Goal: Task Accomplishment & Management: Use online tool/utility

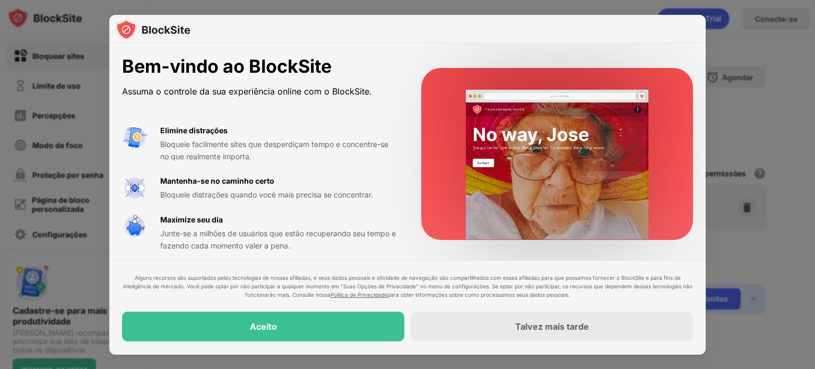
click at [775, 23] on div at bounding box center [407, 184] width 815 height 369
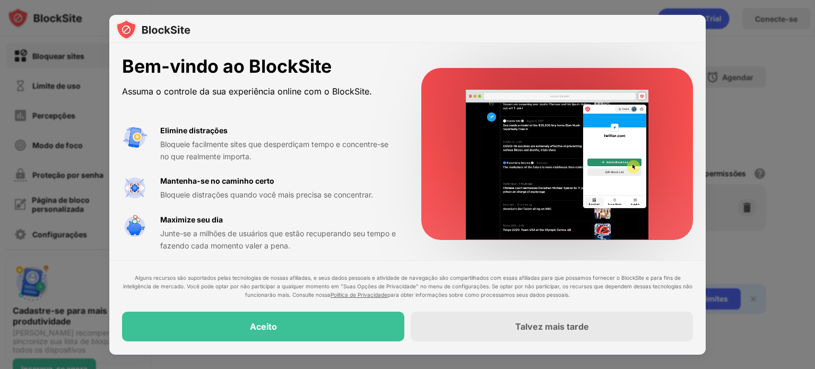
scroll to position [5, 0]
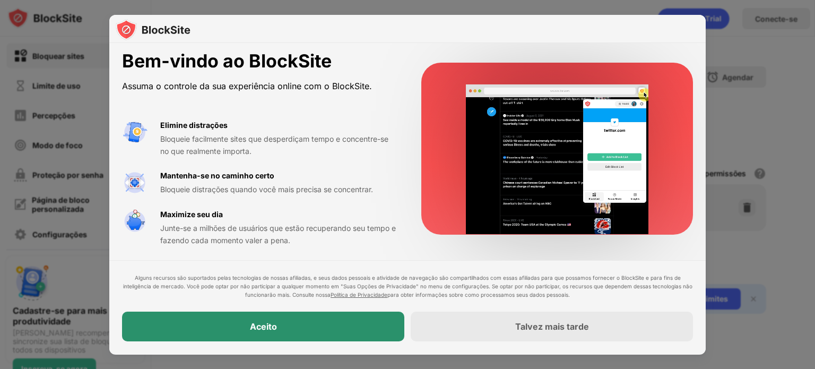
click at [369, 325] on div "Aceito" at bounding box center [263, 327] width 282 height 30
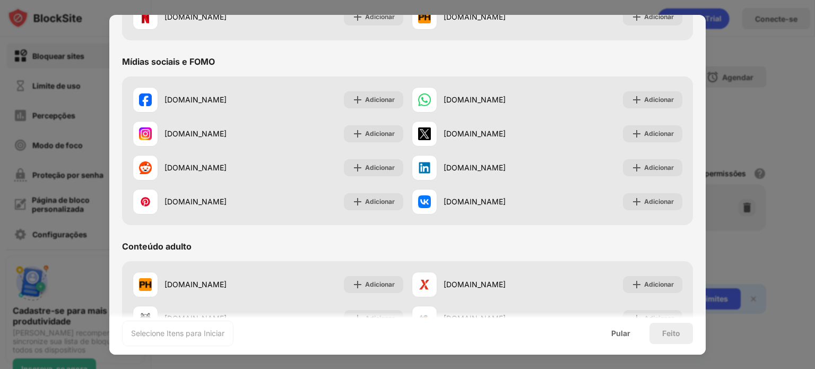
scroll to position [159, 0]
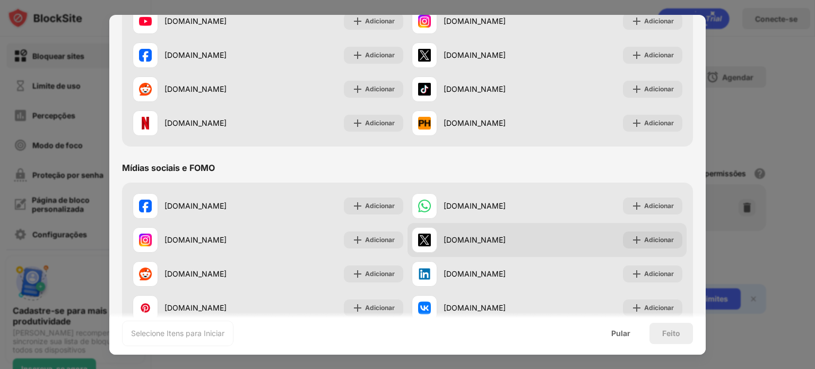
click at [427, 223] on div "[DOMAIN_NAME] Adicionar" at bounding box center [546, 206] width 279 height 34
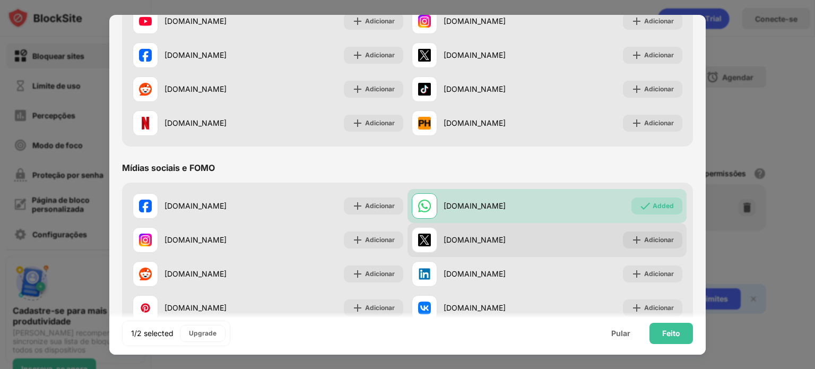
scroll to position [106, 0]
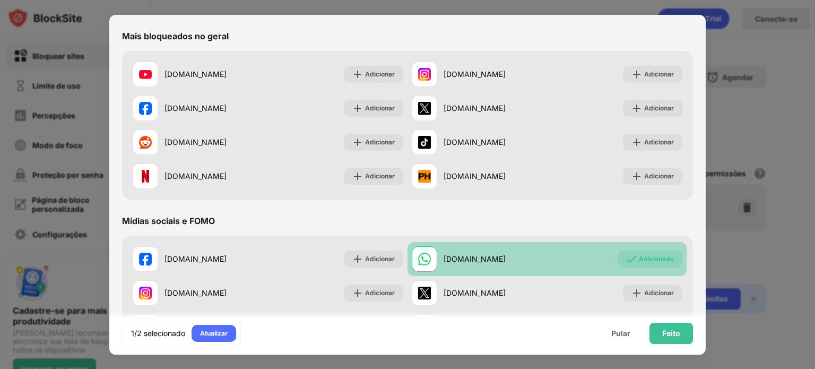
click at [490, 260] on font "[DOMAIN_NAME]" at bounding box center [474, 258] width 62 height 9
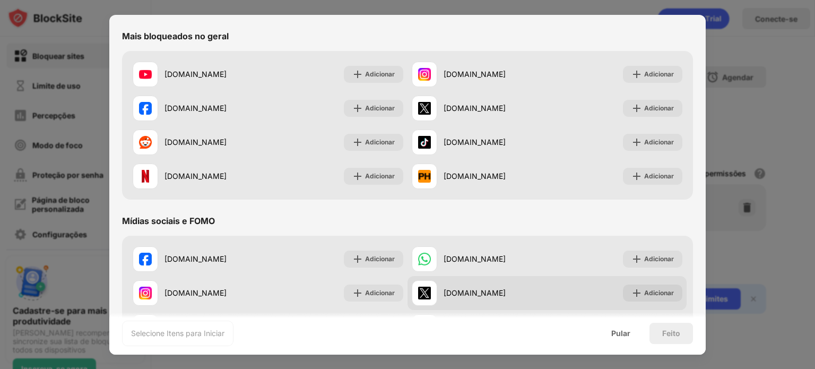
click at [434, 298] on div "[DOMAIN_NAME]" at bounding box center [479, 292] width 135 height 25
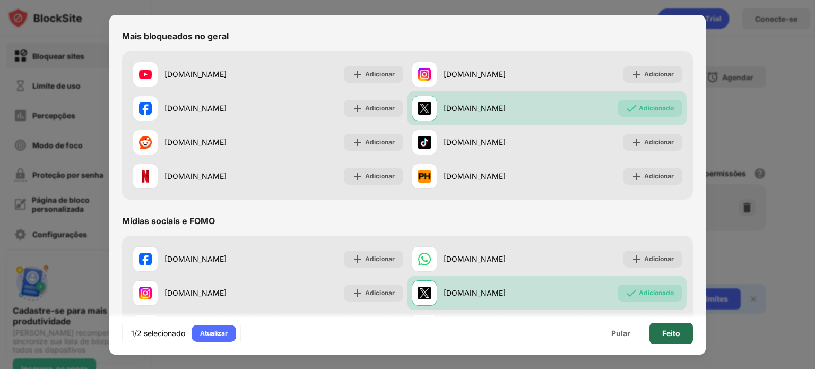
click at [668, 333] on font "Feito" at bounding box center [671, 332] width 18 height 9
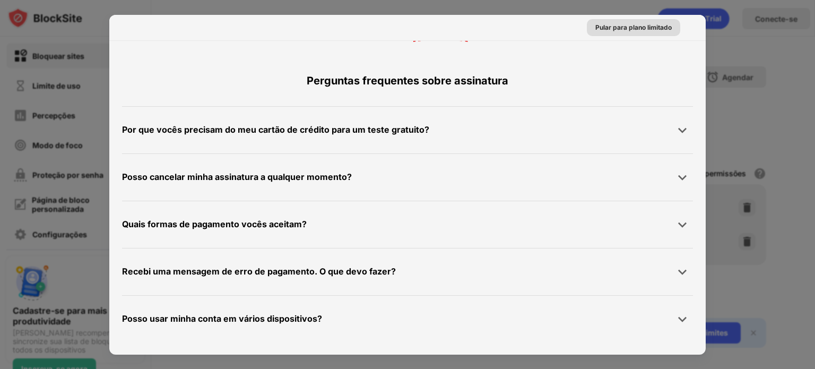
click at [605, 25] on font "Pular para plano limitado" at bounding box center [633, 27] width 76 height 8
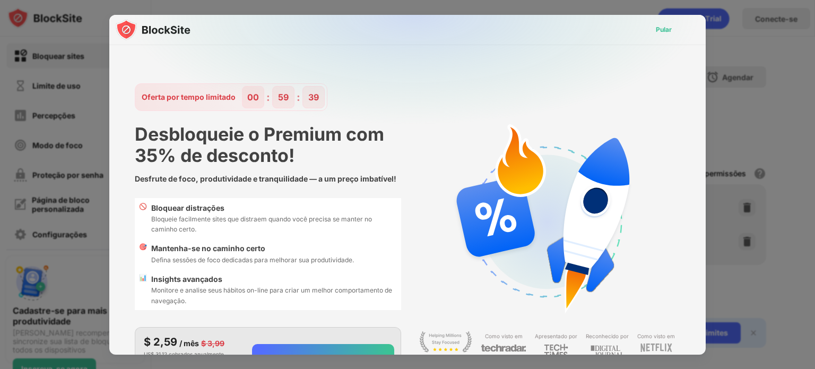
click at [656, 29] on font "Pular" at bounding box center [664, 29] width 16 height 8
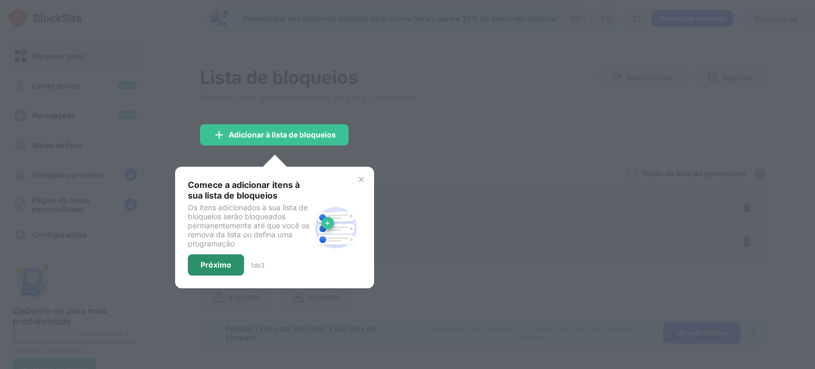
click at [227, 260] on font "Próximo" at bounding box center [216, 264] width 31 height 9
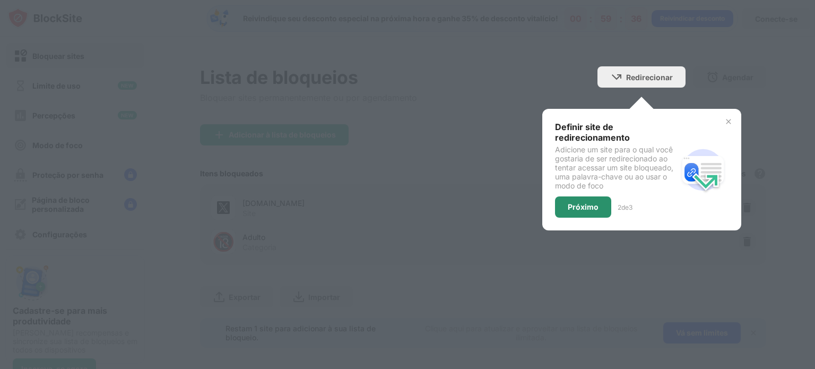
click at [568, 206] on font "Próximo" at bounding box center [583, 206] width 31 height 9
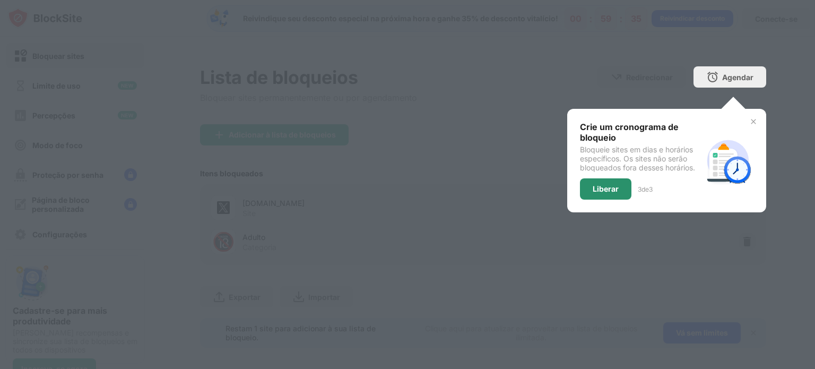
click at [596, 189] on font "Liberar" at bounding box center [606, 188] width 26 height 9
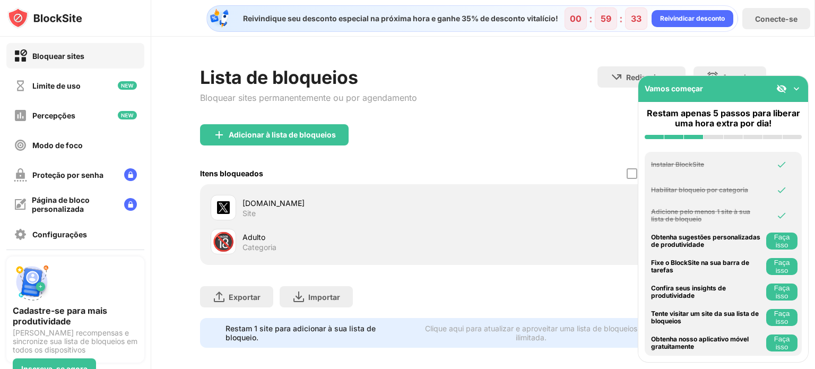
click at [580, 177] on div "Itens bloqueados Modo de lista de permissões Bloqueie todos os sites, exceto aq…" at bounding box center [483, 173] width 566 height 22
click at [543, 144] on div "Adicionar à lista de bloqueios" at bounding box center [483, 143] width 566 height 38
click at [798, 85] on img at bounding box center [796, 88] width 11 height 11
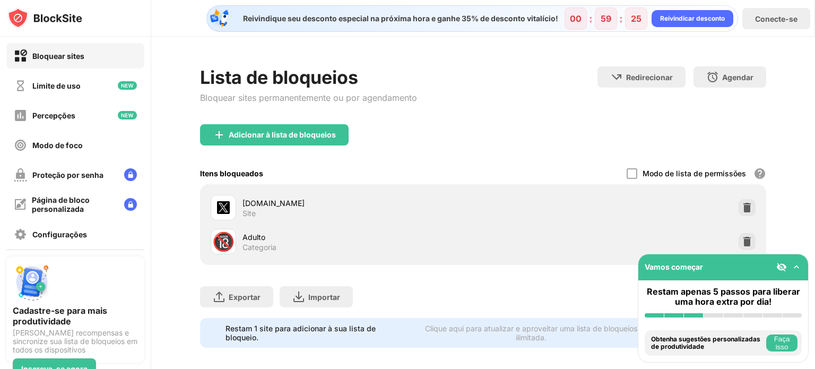
click at [791, 266] on img at bounding box center [796, 267] width 11 height 11
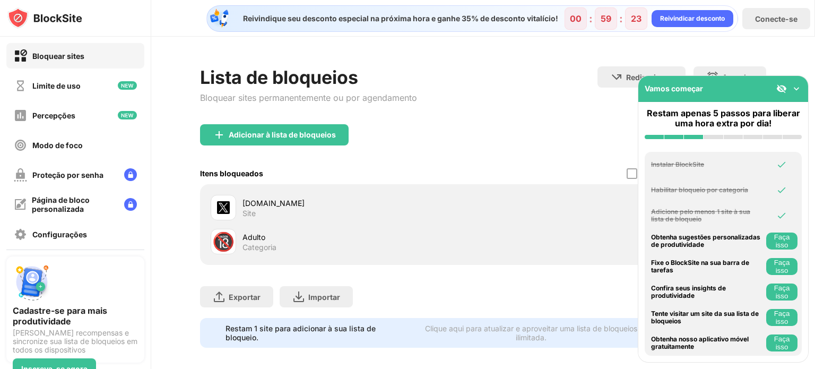
click at [799, 87] on img at bounding box center [796, 88] width 11 height 11
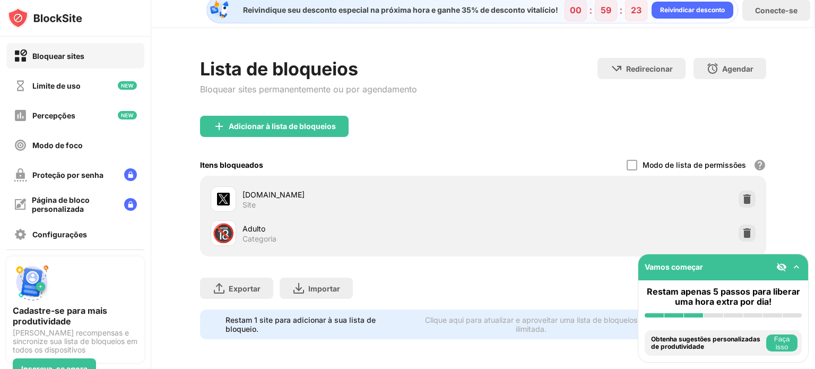
scroll to position [15, 0]
click at [626, 160] on div at bounding box center [631, 165] width 11 height 11
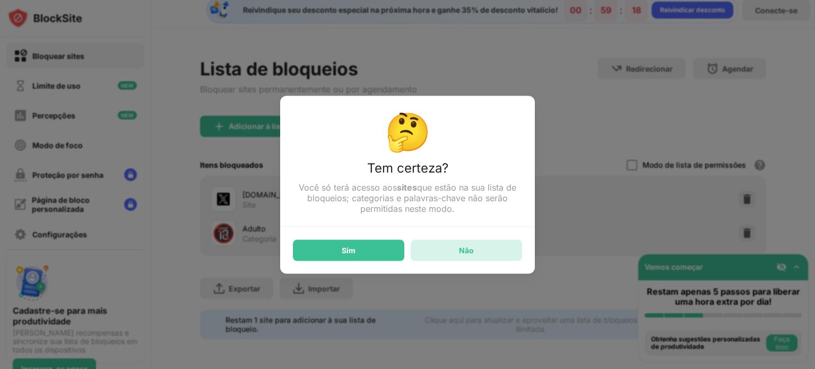
click at [439, 246] on div "Não" at bounding box center [466, 249] width 111 height 21
